Goal: Task Accomplishment & Management: Manage account settings

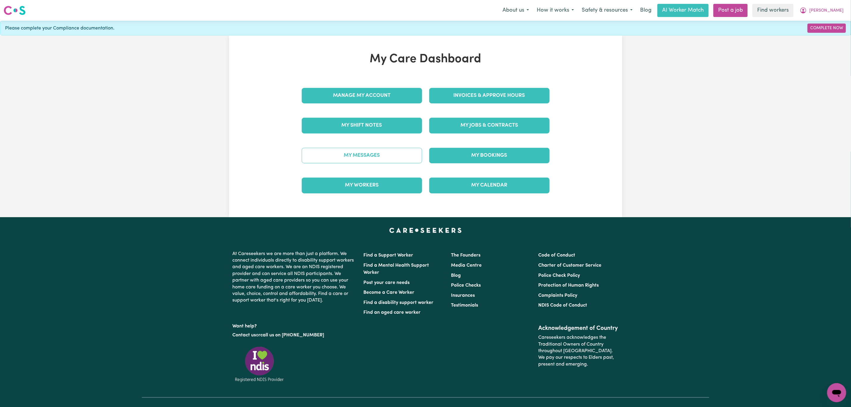
click at [354, 156] on link "My Messages" at bounding box center [362, 155] width 120 height 15
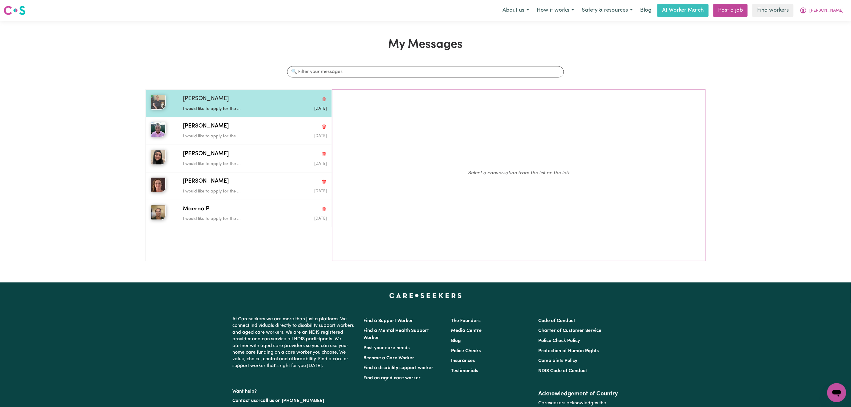
drag, startPoint x: 213, startPoint y: 104, endPoint x: 221, endPoint y: 114, distance: 13.4
click at [213, 104] on div "I would like to apply for the ..." at bounding box center [231, 107] width 96 height 9
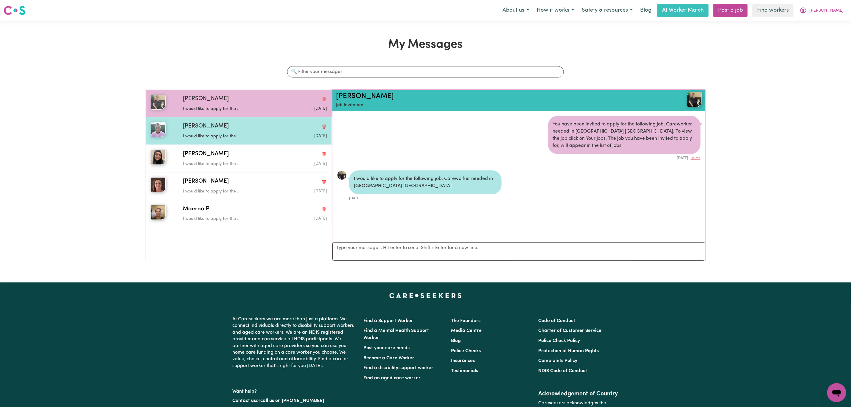
scroll to position [4, 0]
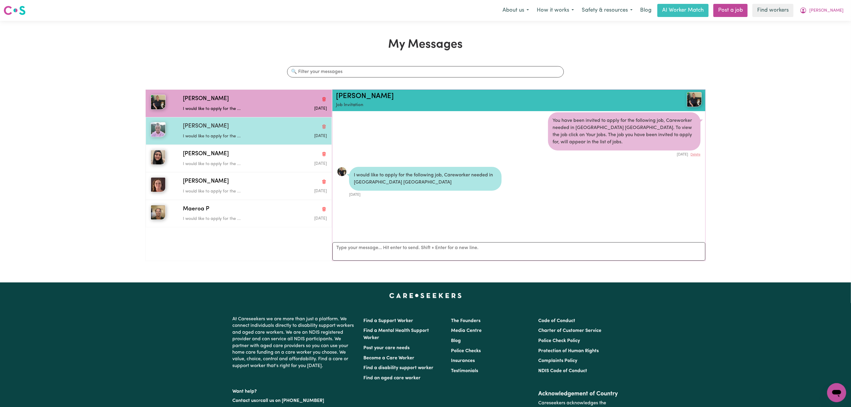
click at [234, 133] on div "I would like to apply for the ..." at bounding box center [231, 135] width 96 height 9
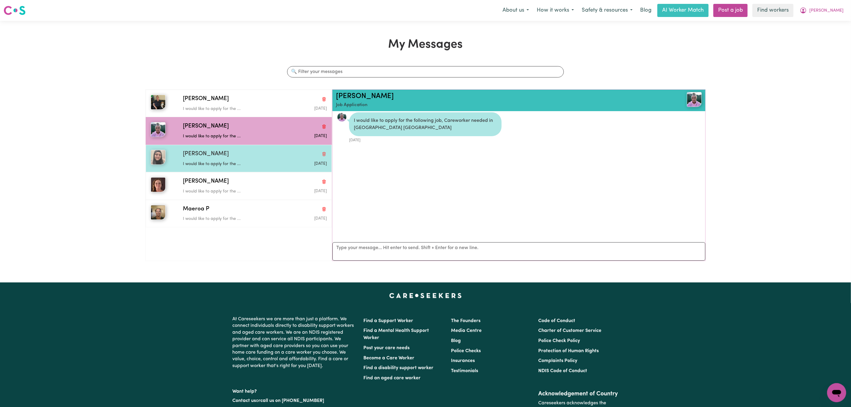
click at [234, 158] on div "[PERSON_NAME]" at bounding box center [255, 154] width 144 height 9
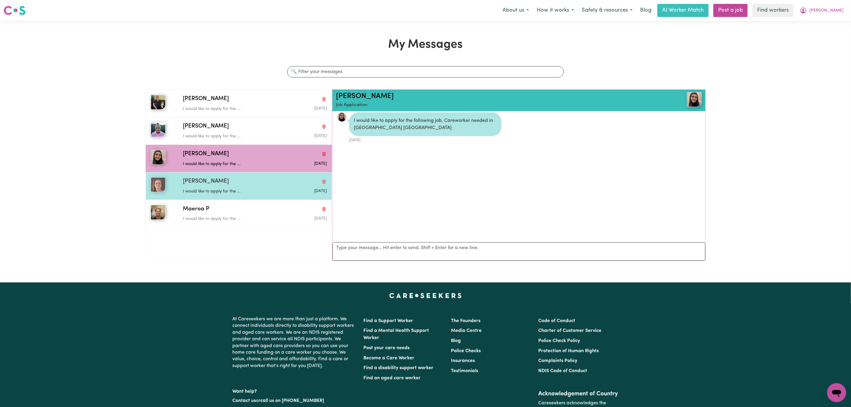
click at [231, 190] on p "I would like to apply for the ..." at bounding box center [231, 191] width 96 height 7
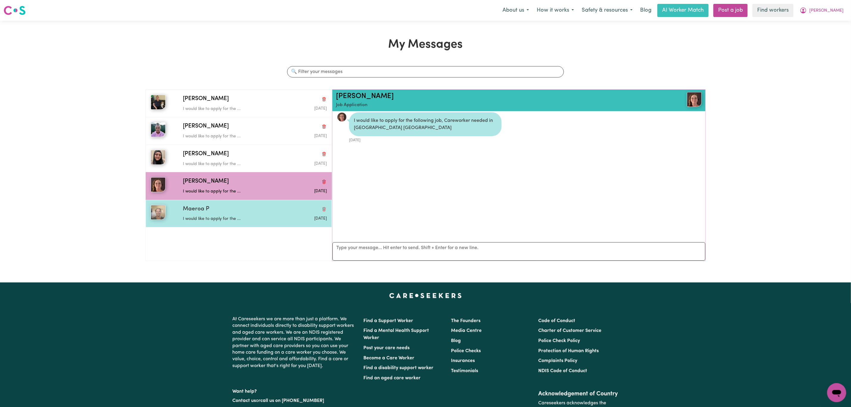
click at [232, 206] on div "Maeroa P I would like to apply for the ... [DATE]" at bounding box center [239, 213] width 186 height 27
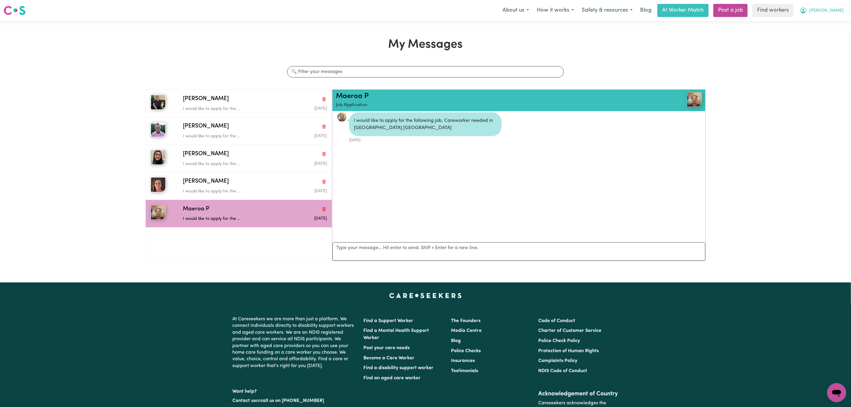
click at [832, 12] on button "[PERSON_NAME]" at bounding box center [822, 10] width 52 height 13
click at [835, 24] on link "My Dashboard" at bounding box center [823, 23] width 47 height 11
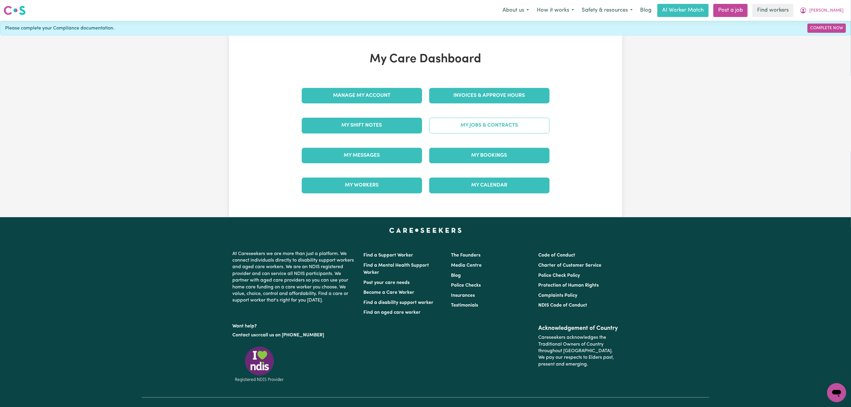
click at [492, 127] on link "My Jobs & Contracts" at bounding box center [489, 125] width 120 height 15
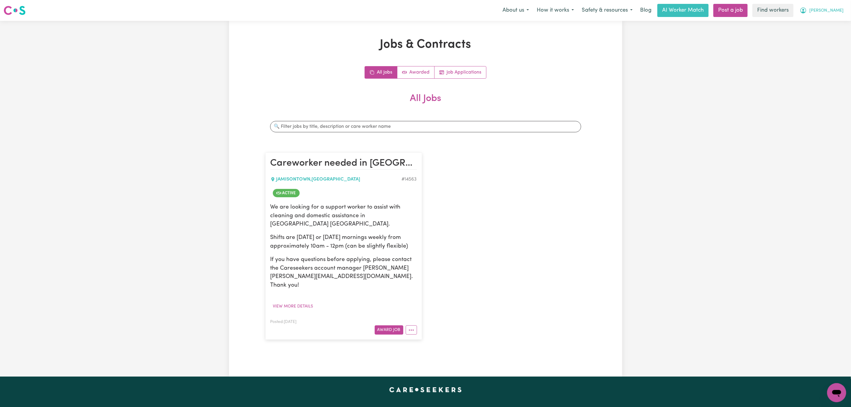
click at [831, 11] on button "[PERSON_NAME]" at bounding box center [822, 10] width 52 height 13
click at [830, 21] on link "My Dashboard" at bounding box center [823, 23] width 47 height 11
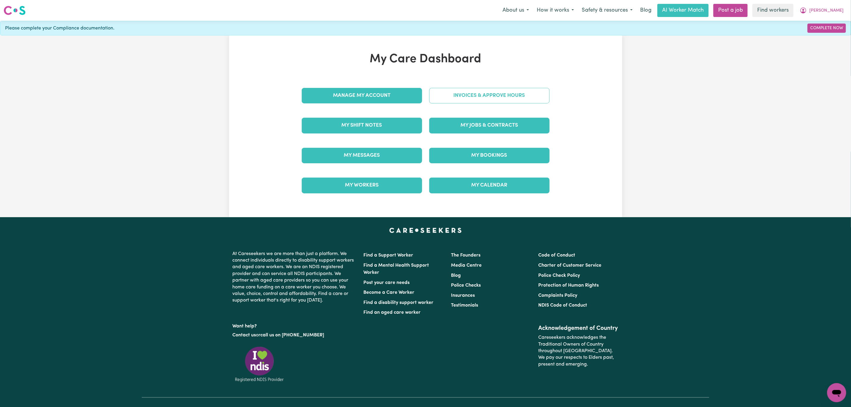
click at [476, 101] on link "Invoices & Approve Hours" at bounding box center [489, 95] width 120 height 15
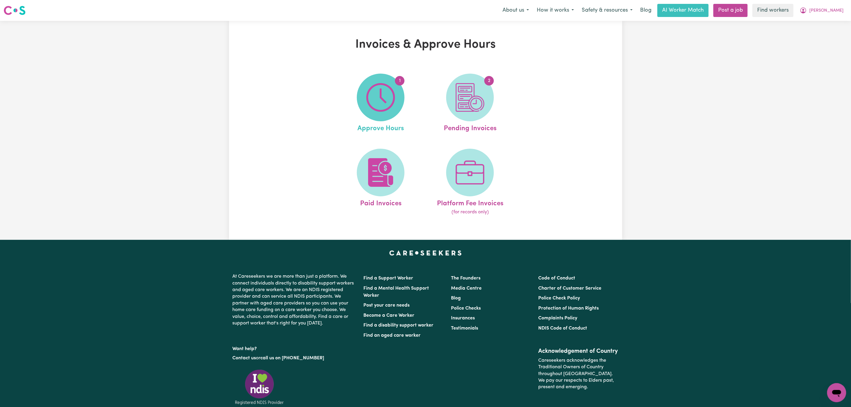
click at [360, 108] on span "1" at bounding box center [381, 98] width 48 height 48
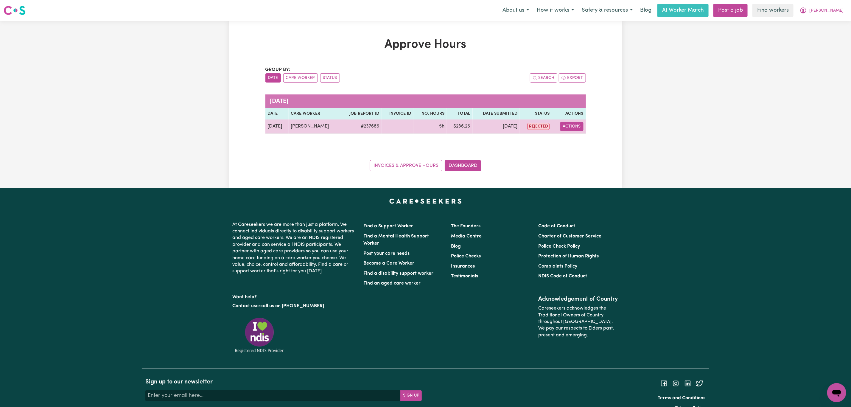
click at [572, 130] on button "Actions" at bounding box center [571, 126] width 23 height 9
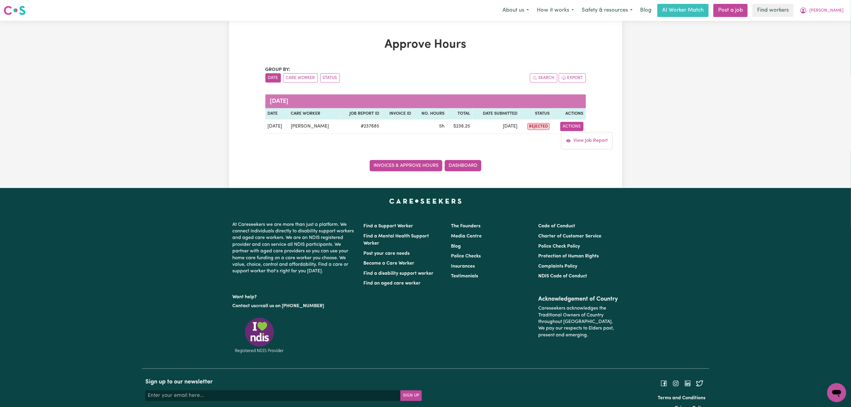
click at [401, 164] on link "Invoices & Approve Hours" at bounding box center [406, 165] width 73 height 11
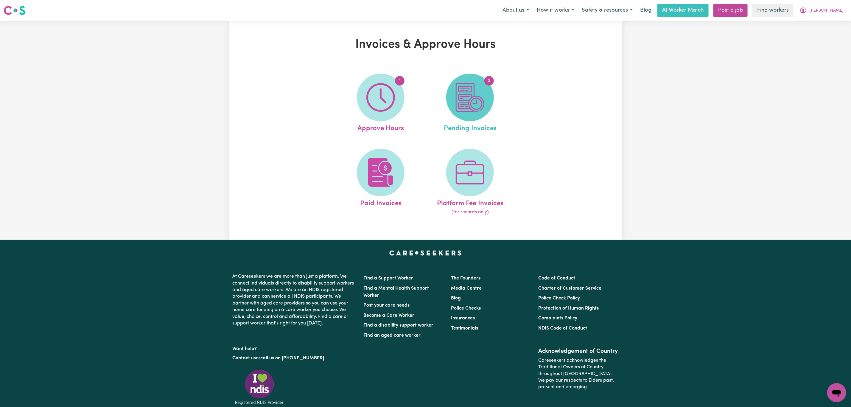
click at [466, 95] on img at bounding box center [470, 97] width 29 height 29
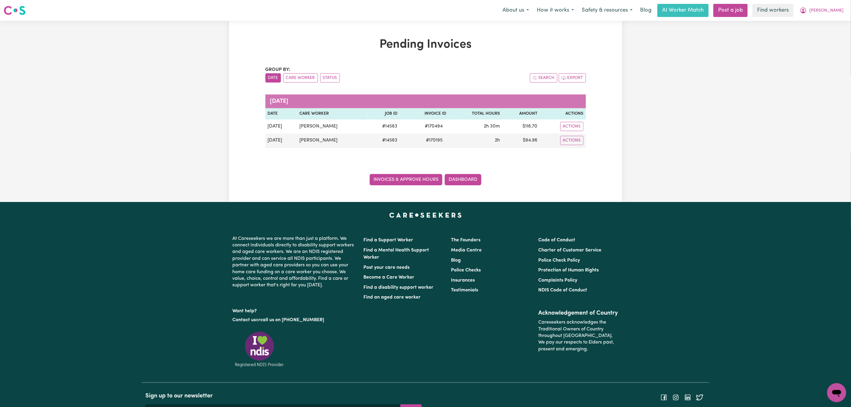
click at [433, 184] on link "Invoices & Approve Hours" at bounding box center [406, 179] width 73 height 11
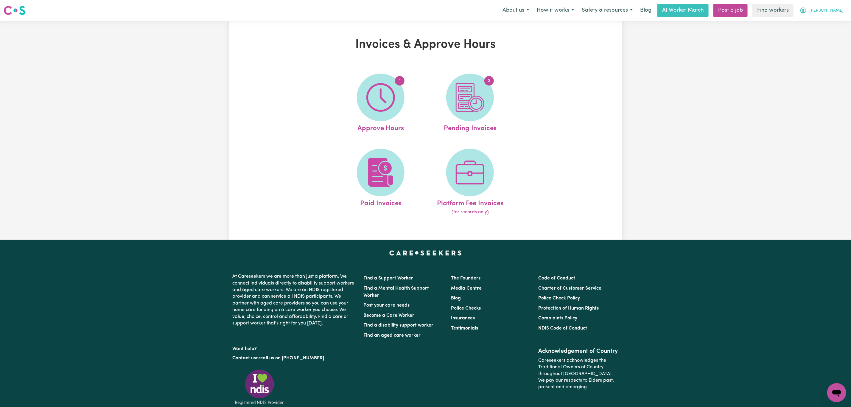
click at [841, 9] on span "[PERSON_NAME]" at bounding box center [826, 10] width 34 height 7
click at [820, 24] on link "My Dashboard" at bounding box center [823, 23] width 47 height 11
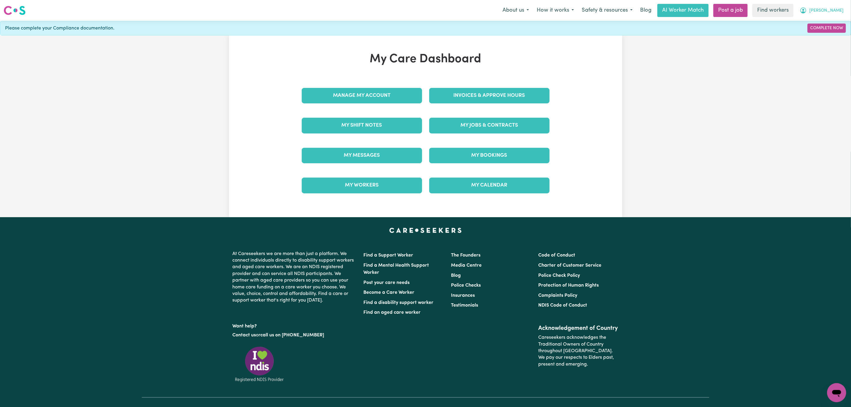
drag, startPoint x: 846, startPoint y: 7, endPoint x: 840, endPoint y: 9, distance: 6.1
click at [844, 7] on button "[PERSON_NAME]" at bounding box center [822, 10] width 52 height 13
click at [812, 31] on link "Logout" at bounding box center [823, 34] width 47 height 11
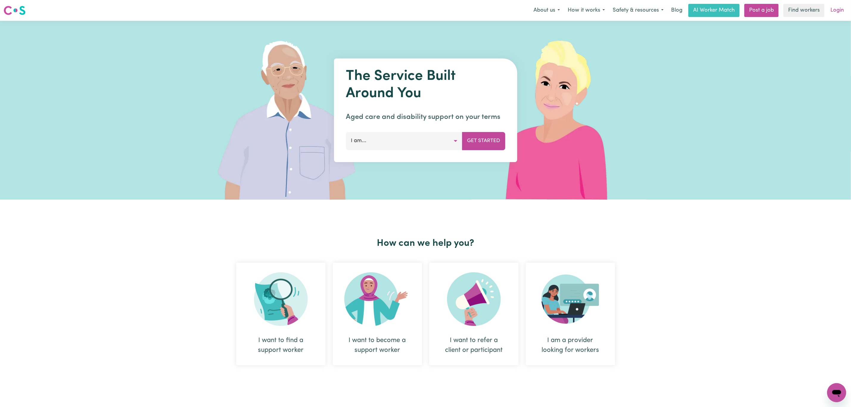
click at [841, 13] on link "Login" at bounding box center [837, 10] width 21 height 13
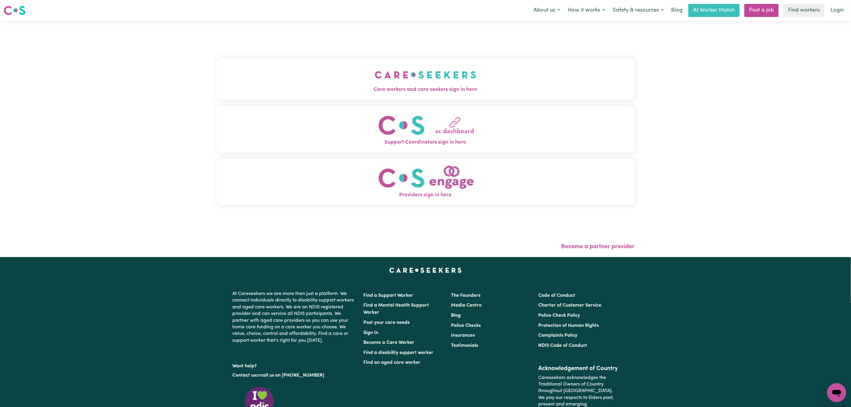
click at [346, 97] on button "Care workers and care seekers sign in here" at bounding box center [425, 79] width 419 height 42
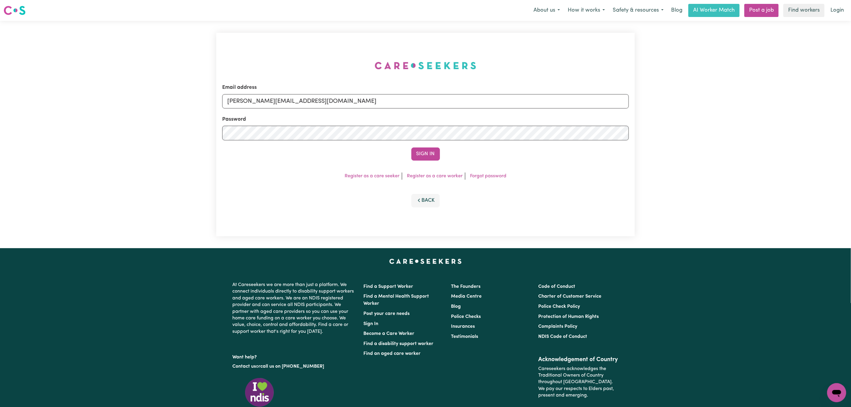
click at [343, 108] on form "Email address [PERSON_NAME][EMAIL_ADDRESS][DOMAIN_NAME] Password Sign In" at bounding box center [425, 122] width 407 height 77
click at [337, 104] on input "[PERSON_NAME][EMAIL_ADDRESS][DOMAIN_NAME]" at bounding box center [425, 101] width 407 height 14
type input "[EMAIL_ADDRESS][PERSON_NAME][DOMAIN_NAME]"
drag, startPoint x: 259, startPoint y: 103, endPoint x: 444, endPoint y: 118, distance: 185.4
click at [444, 118] on form "Email address [EMAIL_ADDRESS][PERSON_NAME][DOMAIN_NAME] Password Sign In" at bounding box center [425, 122] width 407 height 77
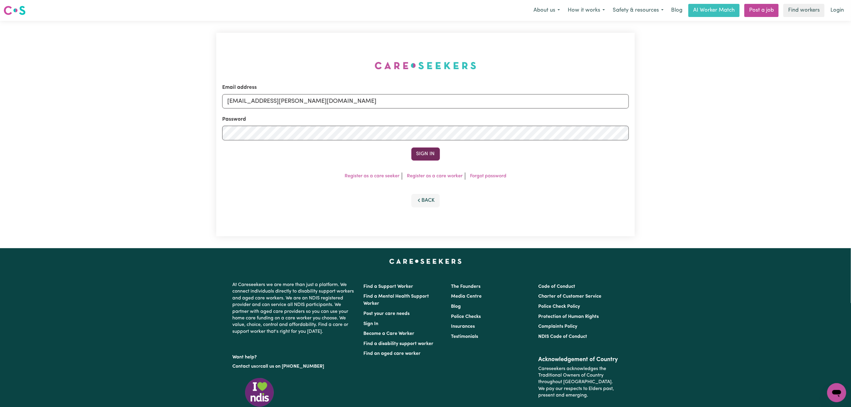
click at [429, 154] on button "Sign In" at bounding box center [425, 153] width 29 height 13
